Goal: Transaction & Acquisition: Book appointment/travel/reservation

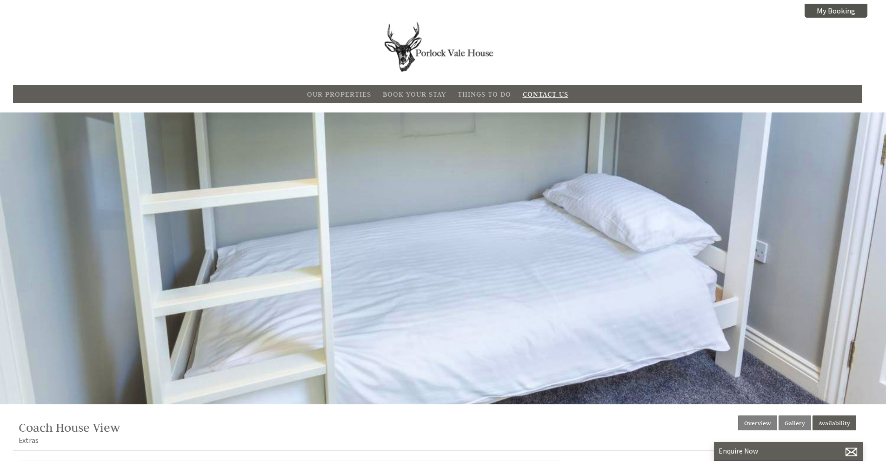
click at [541, 92] on link "Contact Us" at bounding box center [546, 94] width 46 height 9
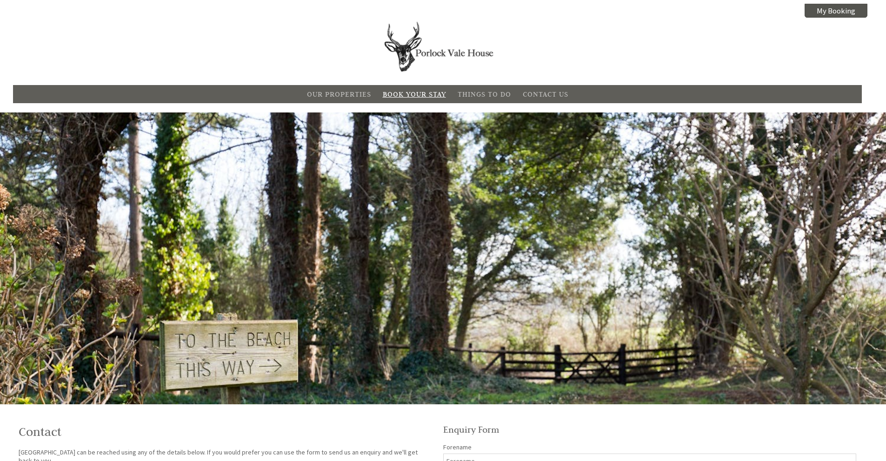
click at [409, 93] on link "Book Your Stay" at bounding box center [414, 94] width 63 height 9
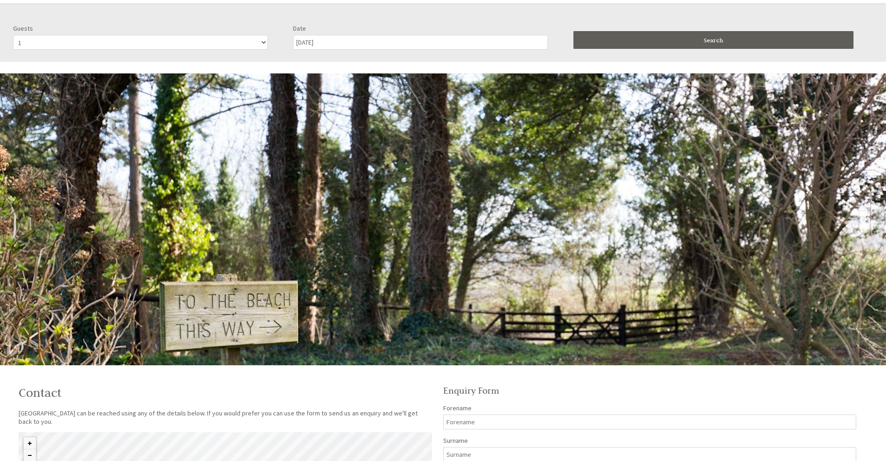
scroll to position [113, 0]
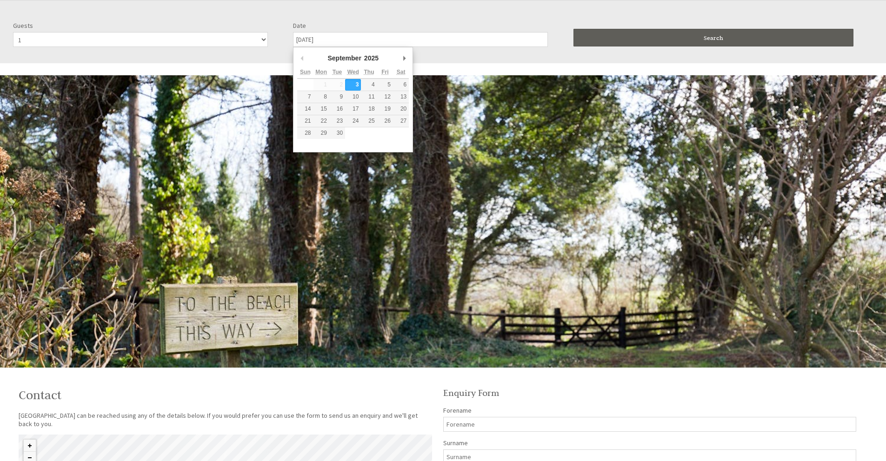
click at [332, 42] on input "[DATE]" at bounding box center [420, 39] width 255 height 15
type input "[DATE]"
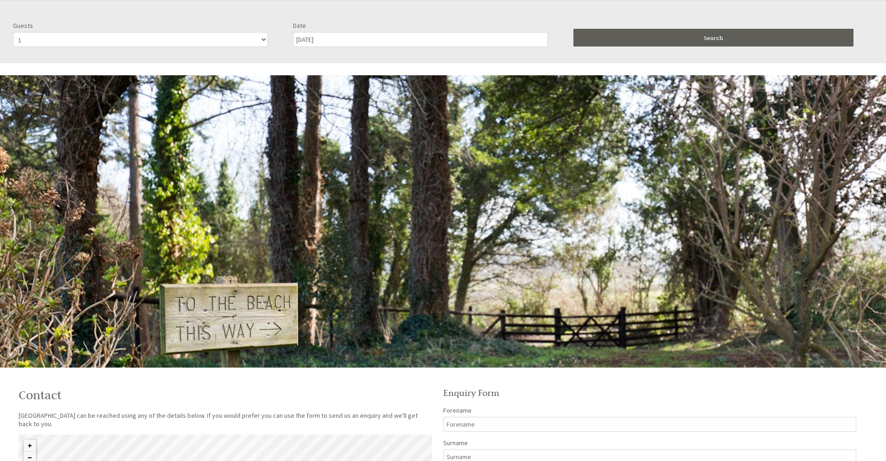
click at [263, 38] on select "1 2 3 4 5 6" at bounding box center [140, 39] width 255 height 15
select select "6"
click at [13, 32] on select "1 2 3 4 5 6" at bounding box center [140, 39] width 255 height 15
click at [647, 36] on button "Search" at bounding box center [713, 38] width 280 height 18
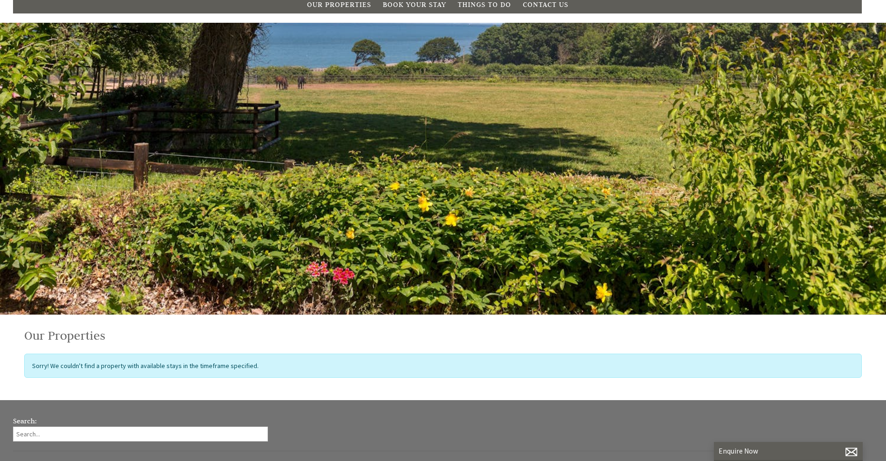
scroll to position [0, 0]
